Goal: Navigation & Orientation: Find specific page/section

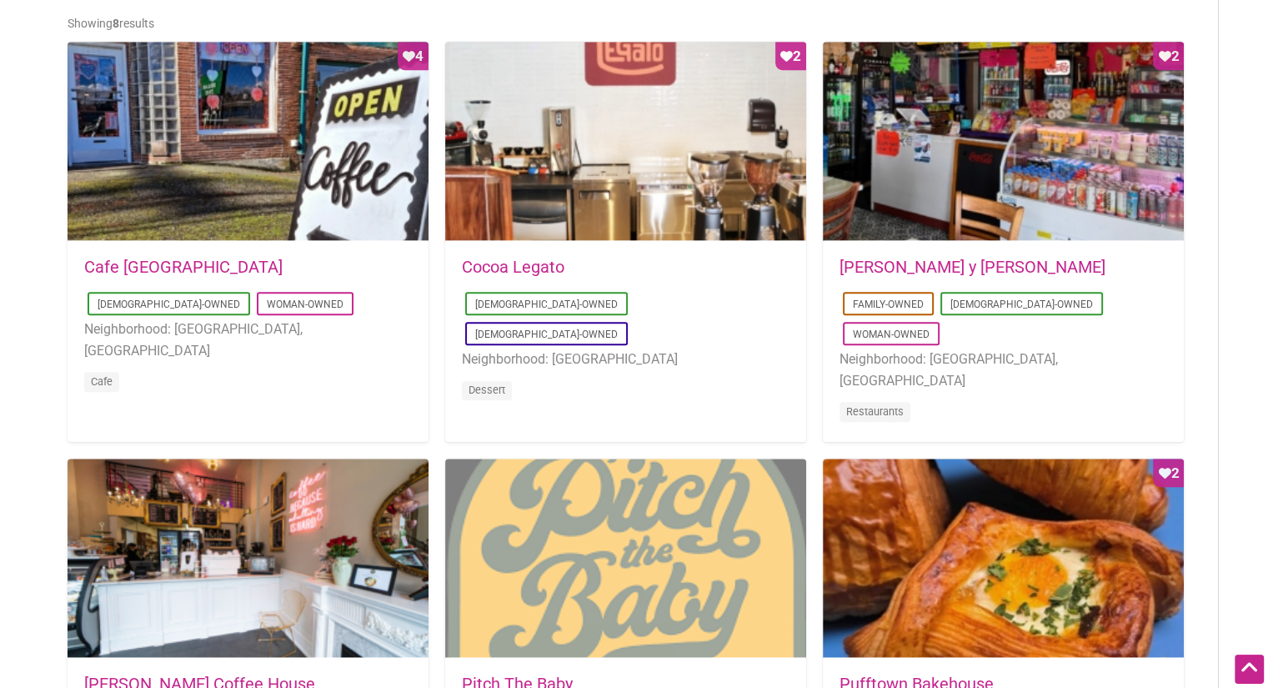
scroll to position [833, 0]
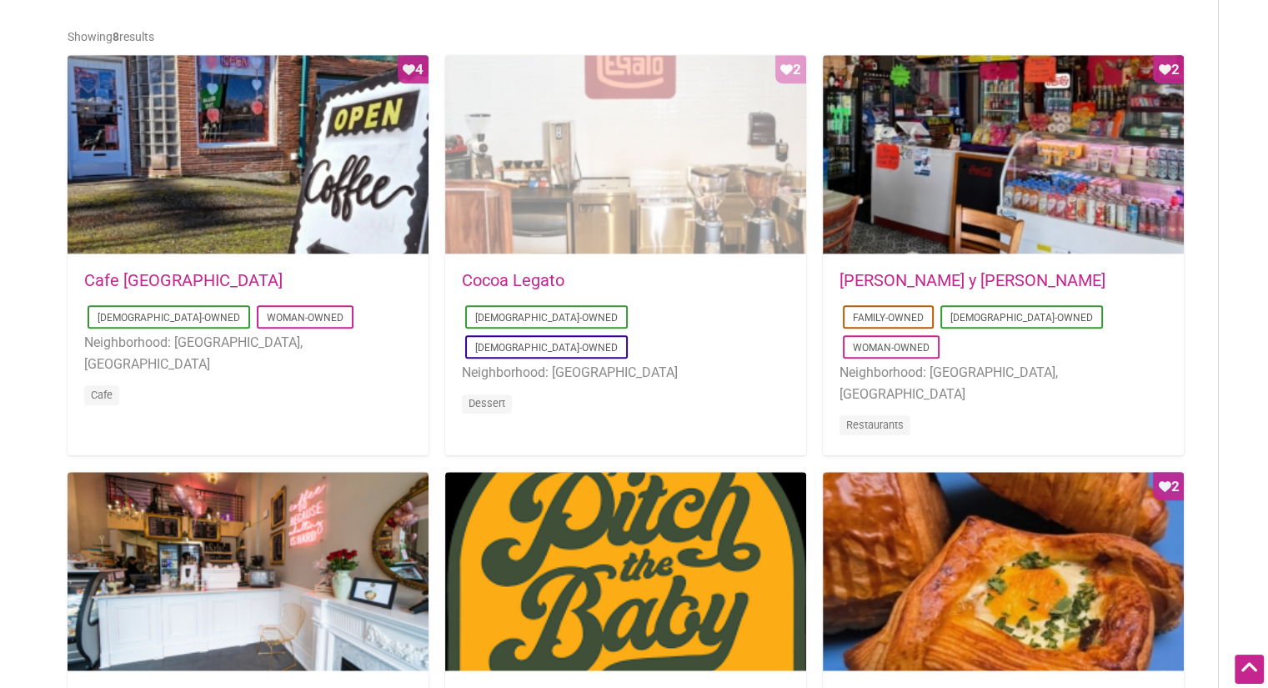
click at [785, 66] on div "Favorite Count 2" at bounding box center [625, 155] width 361 height 200
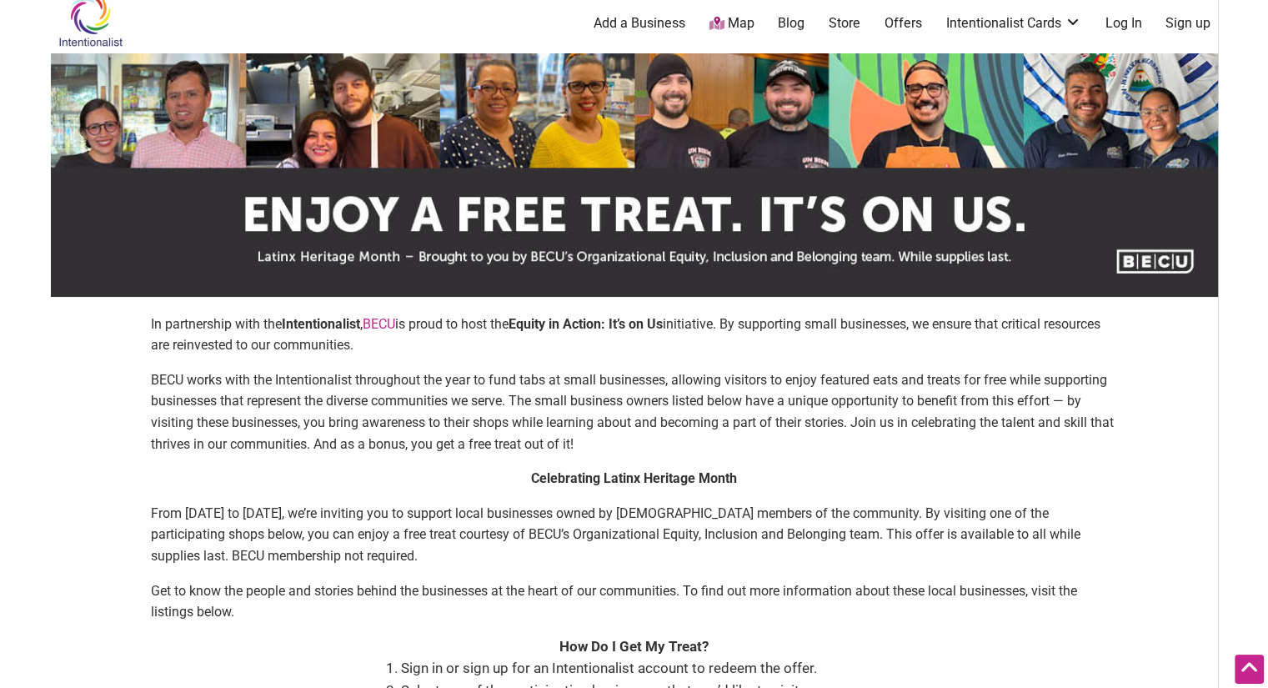
scroll to position [0, 0]
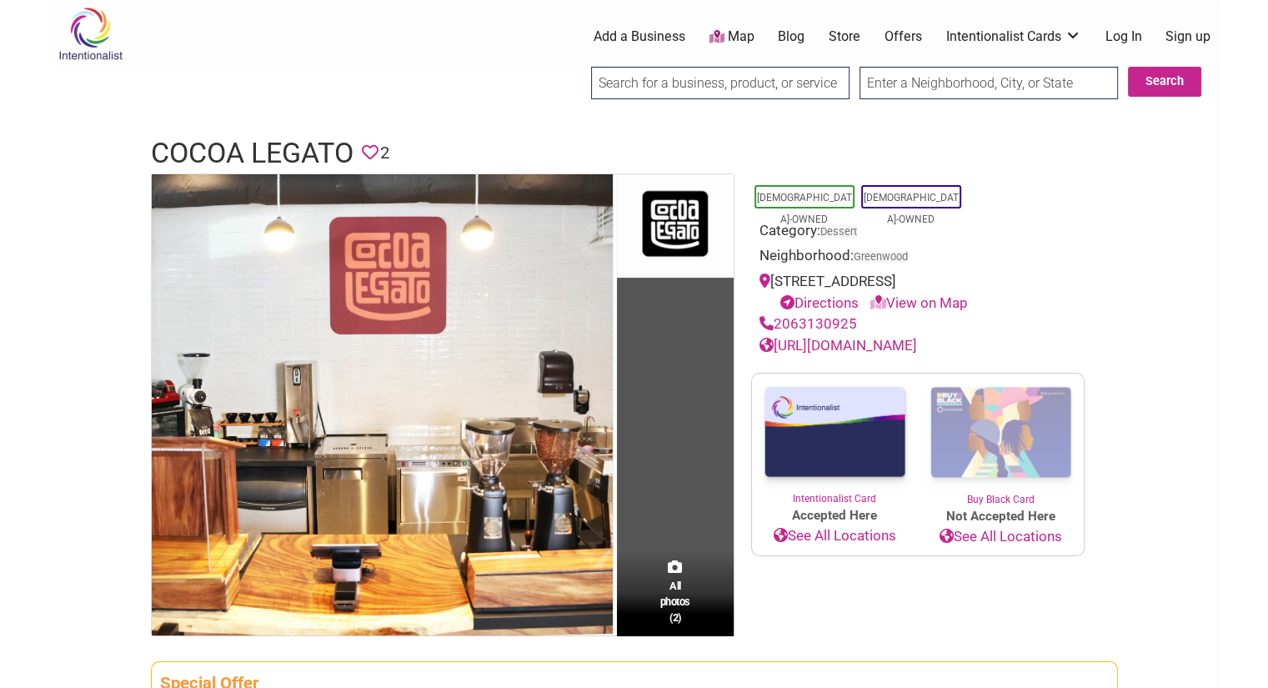
click at [373, 145] on icon at bounding box center [370, 152] width 17 height 17
